Goal: Task Accomplishment & Management: Manage account settings

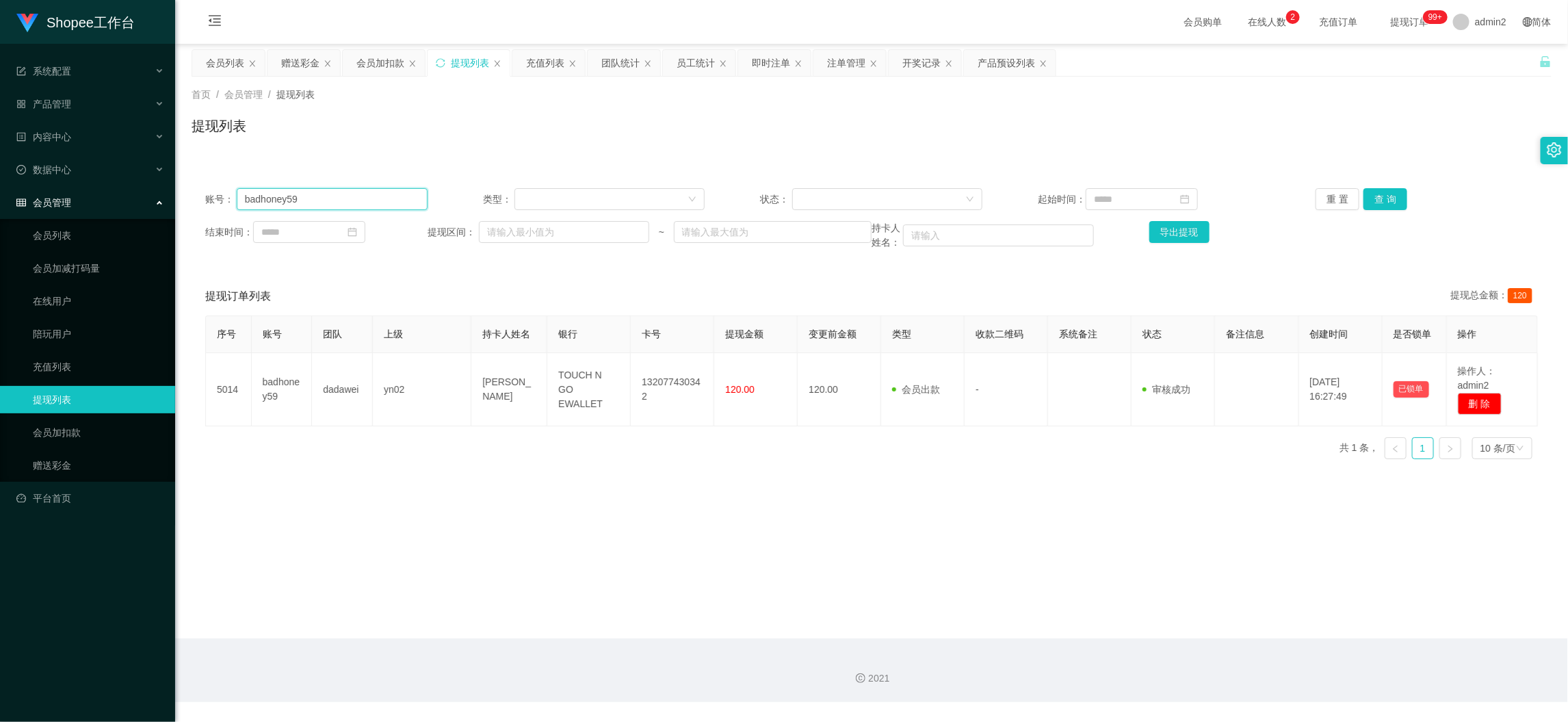
click at [376, 208] on input "badhoney59" at bounding box center [332, 199] width 191 height 22
paste input "0167837377"
type input "0167837377"
click at [1370, 199] on button "查 询" at bounding box center [1385, 199] width 44 height 22
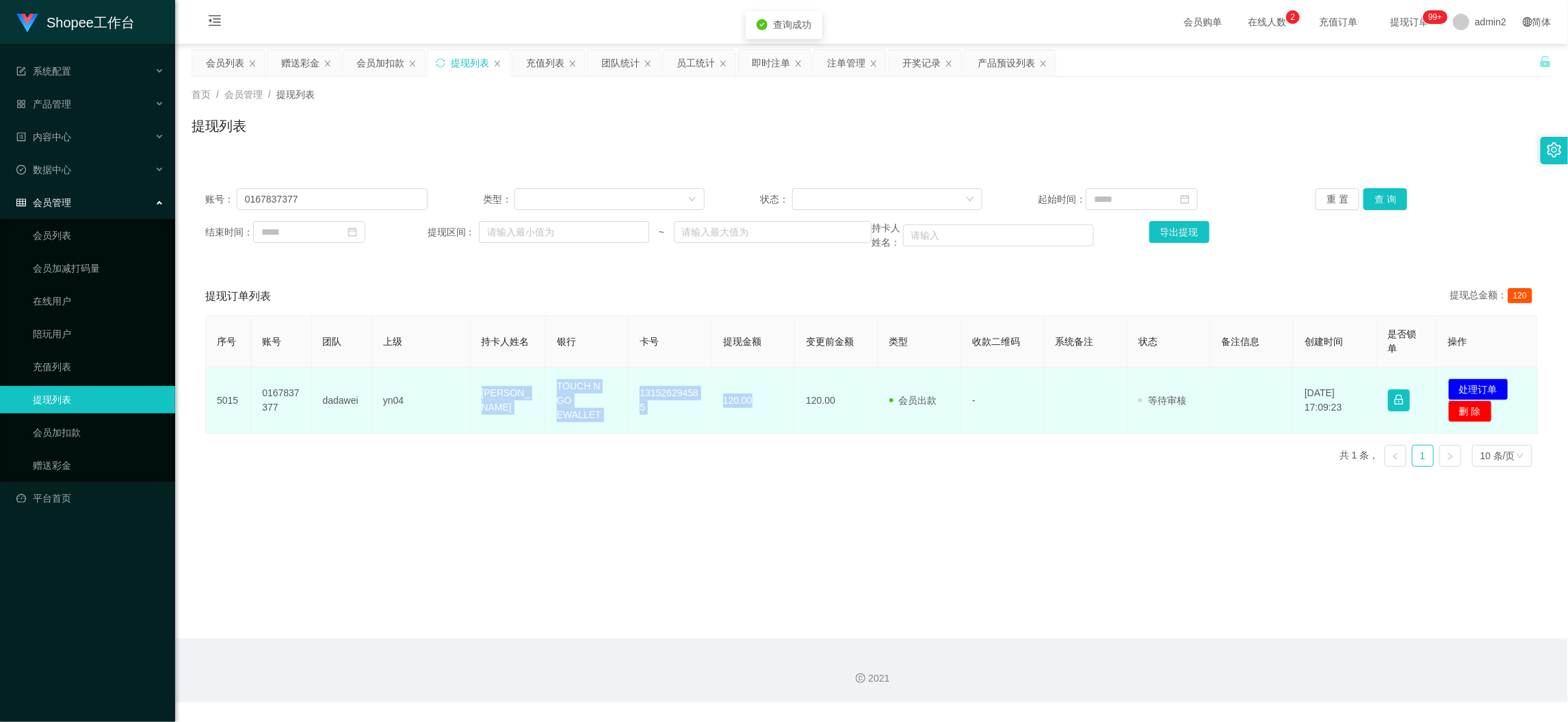
drag, startPoint x: 474, startPoint y: 391, endPoint x: 1407, endPoint y: 416, distance: 933.3
click at [775, 412] on tr "5015 0167837377 dadawei yn04 Tan siang min TOUCH N GO EWALLET 131526294585 120.…" at bounding box center [872, 401] width 1332 height 67
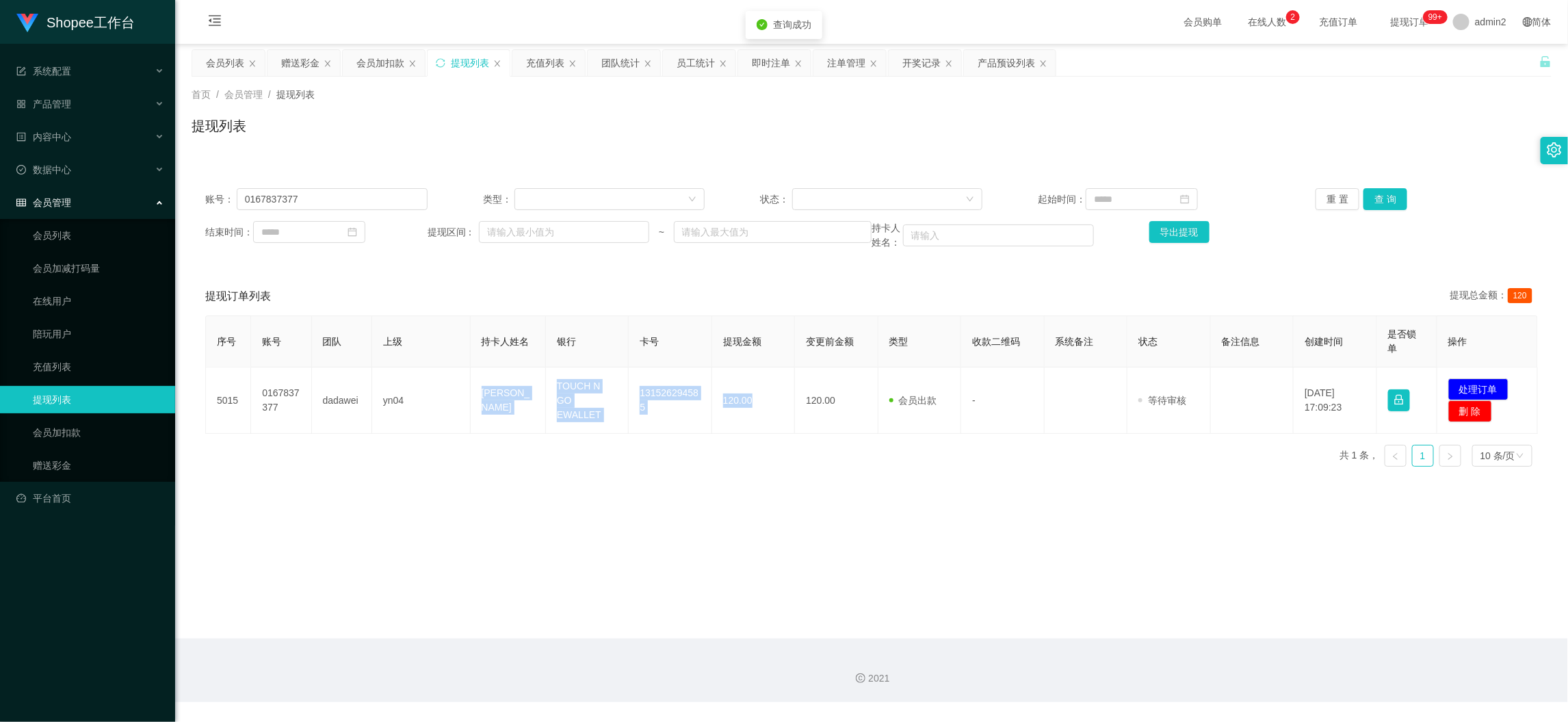
copy tr "Tan siang min TOUCH N GO EWALLET 131526294585 120.00"
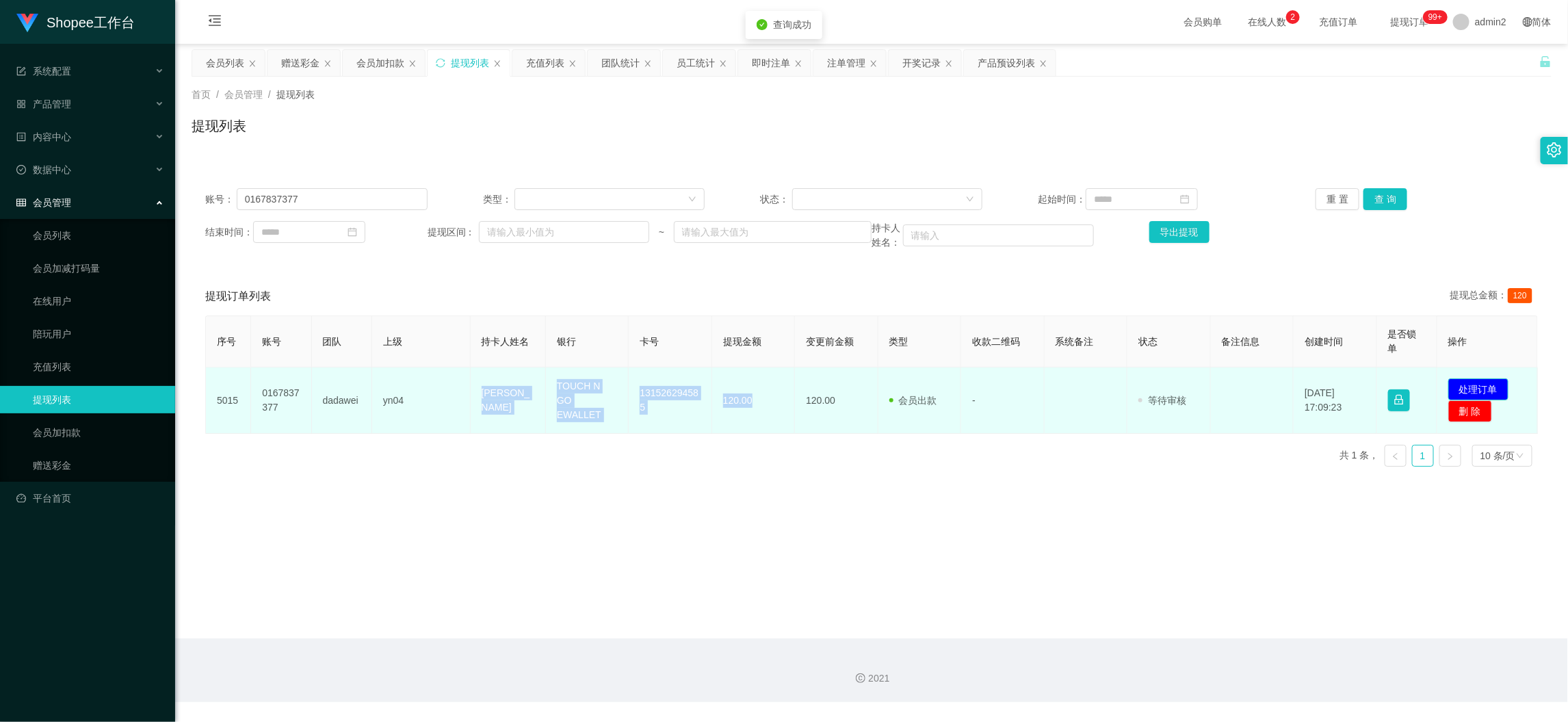
click at [1487, 385] on button "处理订单" at bounding box center [1478, 389] width 60 height 22
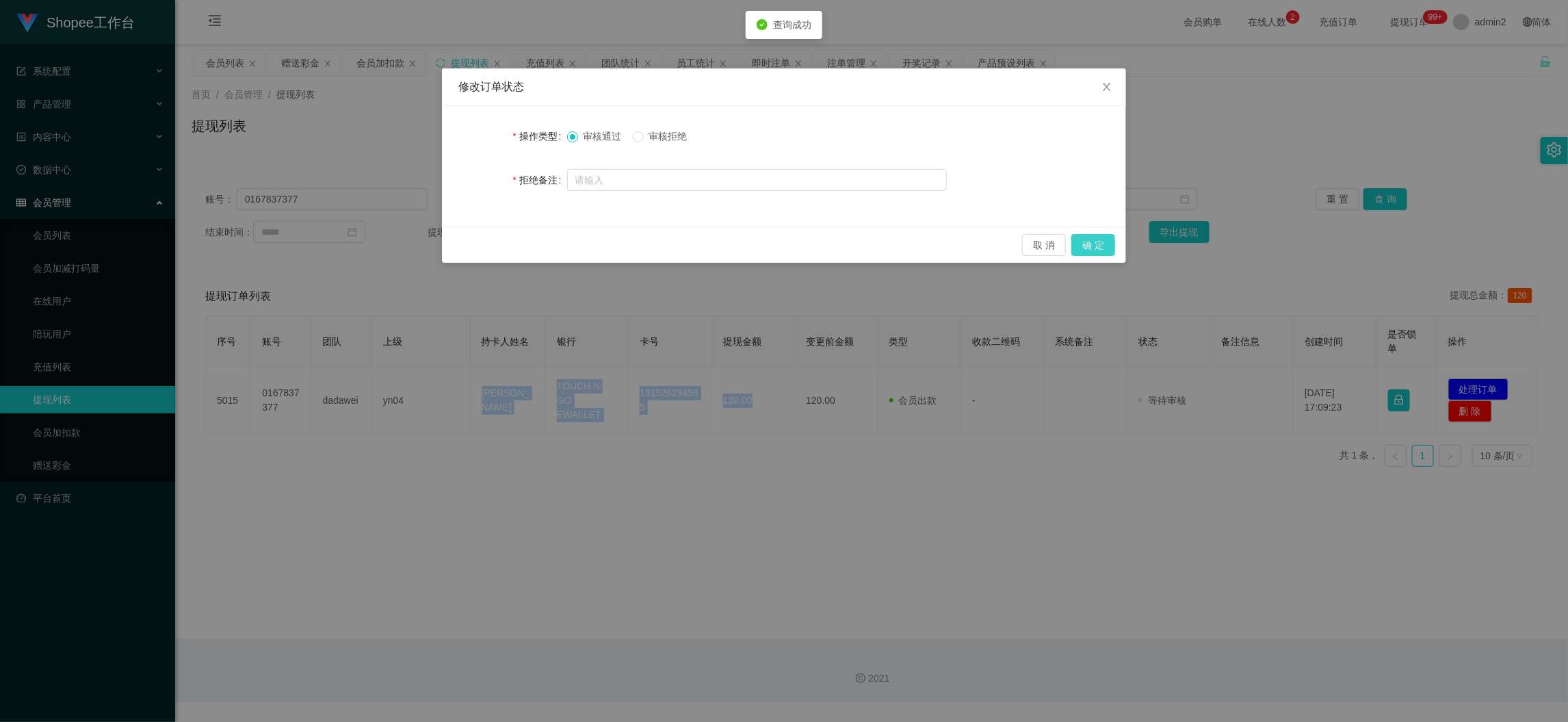
click at [1100, 242] on button "确 定" at bounding box center [1093, 245] width 44 height 22
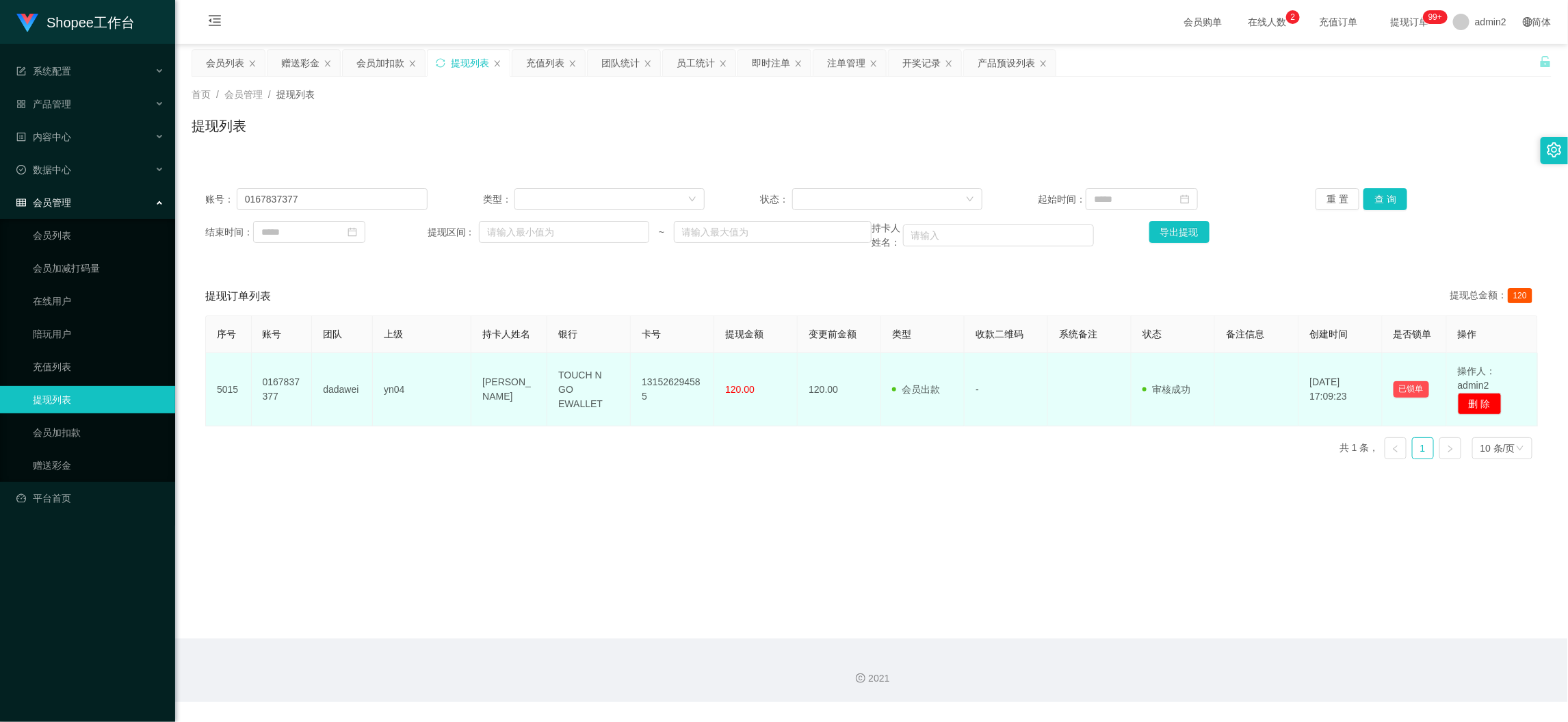
drag, startPoint x: 731, startPoint y: 487, endPoint x: 751, endPoint y: 422, distance: 68.0
click at [731, 487] on main "关闭左侧 关闭右侧 关闭其它 刷新页面 会员列表 赠送彩金 会员加扣款 提现列表 充值列表 团队统计 员工统计 即时注单 注单管理 开奖记录 产品预设列表 首…" at bounding box center [871, 341] width 1392 height 595
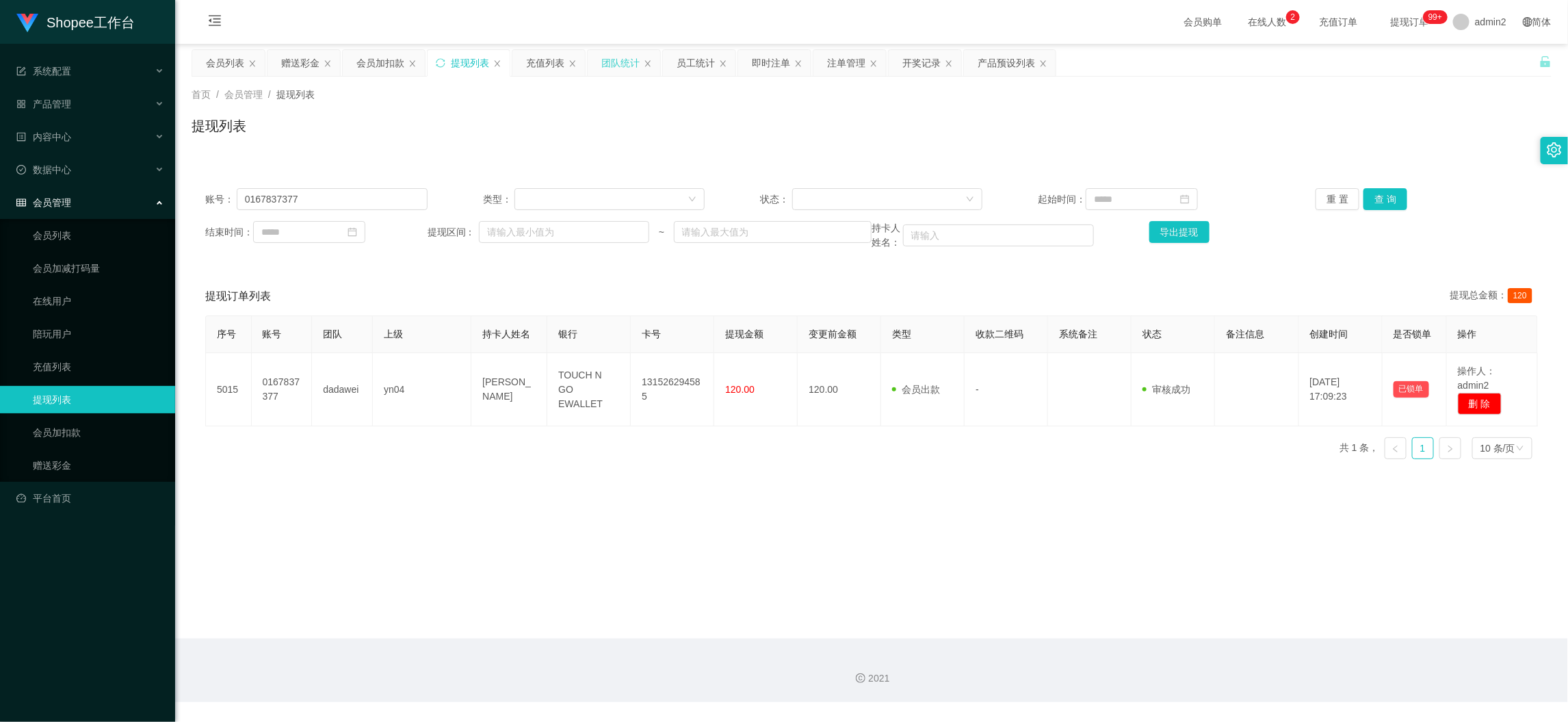
click at [613, 65] on div "团队统计" at bounding box center [620, 63] width 38 height 26
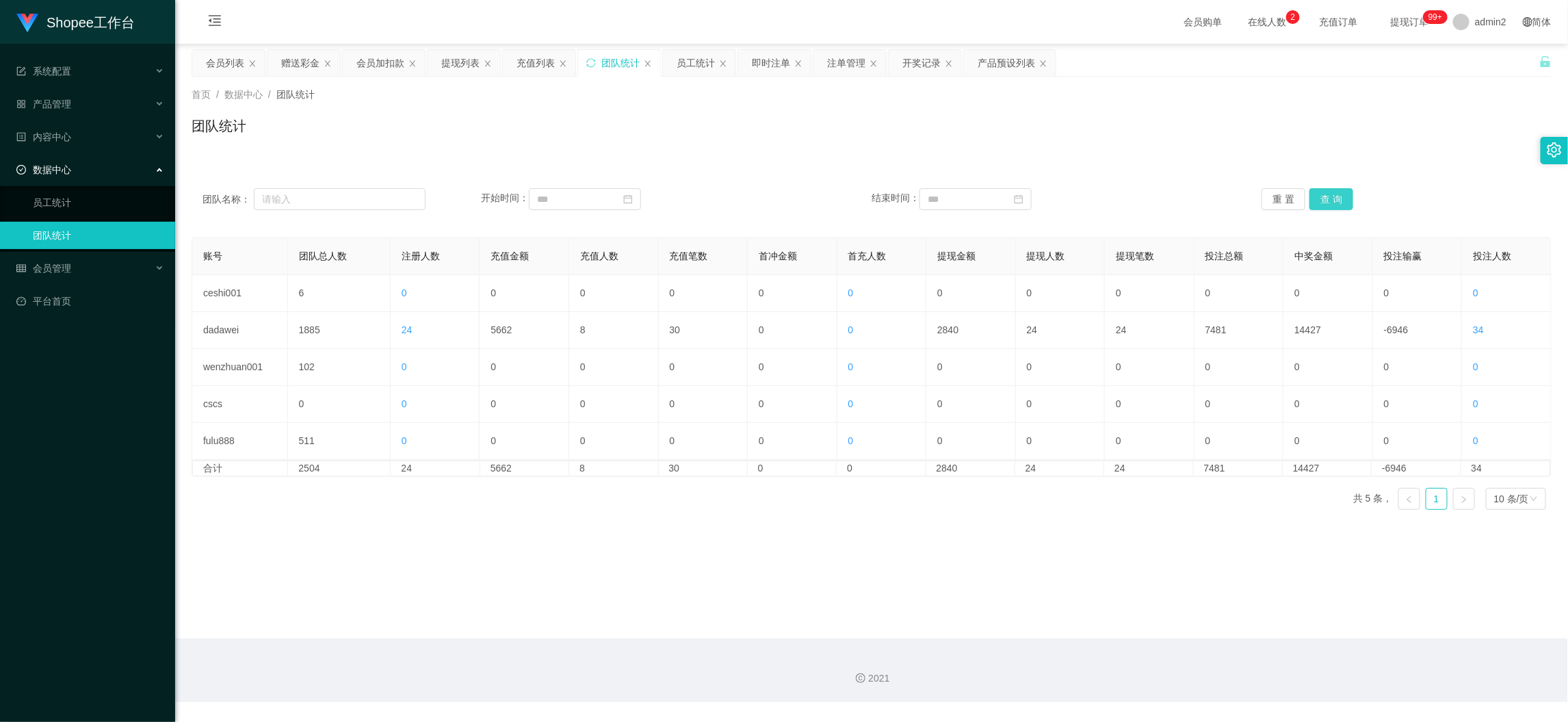
click at [1320, 191] on button "查 询" at bounding box center [1331, 199] width 44 height 22
click at [1069, 575] on main "关闭左侧 关闭右侧 关闭其它 刷新页面 会员列表 赠送彩金 会员加扣款 提现列表 充值列表 团队统计 员工统计 即时注单 注单管理 开奖记录 产品预设列表 首…" at bounding box center [871, 341] width 1392 height 595
